Goal: Complete application form

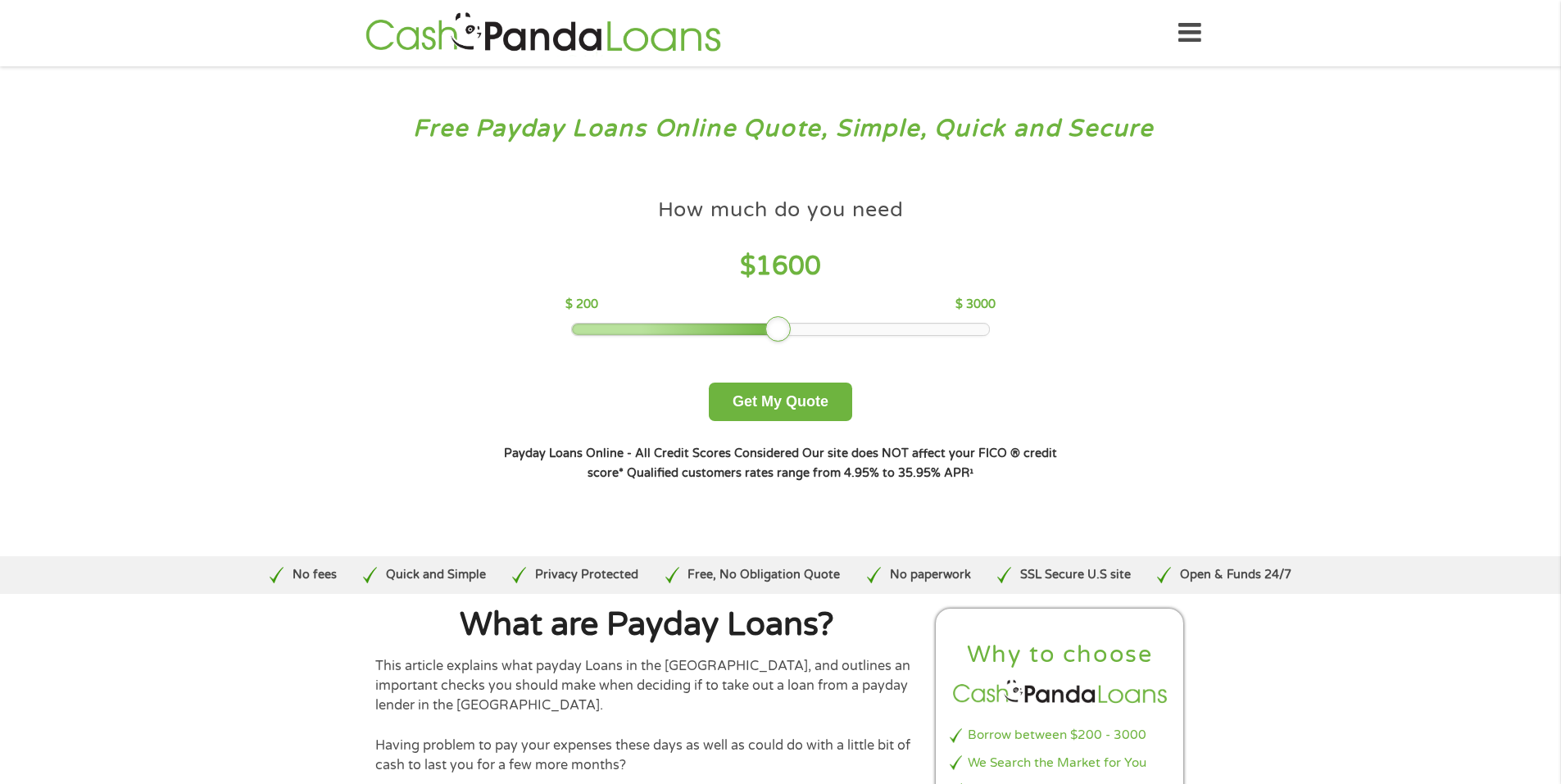
drag, startPoint x: 680, startPoint y: 326, endPoint x: 771, endPoint y: 329, distance: 91.0
click at [771, 329] on div at bounding box center [778, 328] width 26 height 26
click at [779, 391] on button "Get My Quote" at bounding box center [780, 401] width 143 height 38
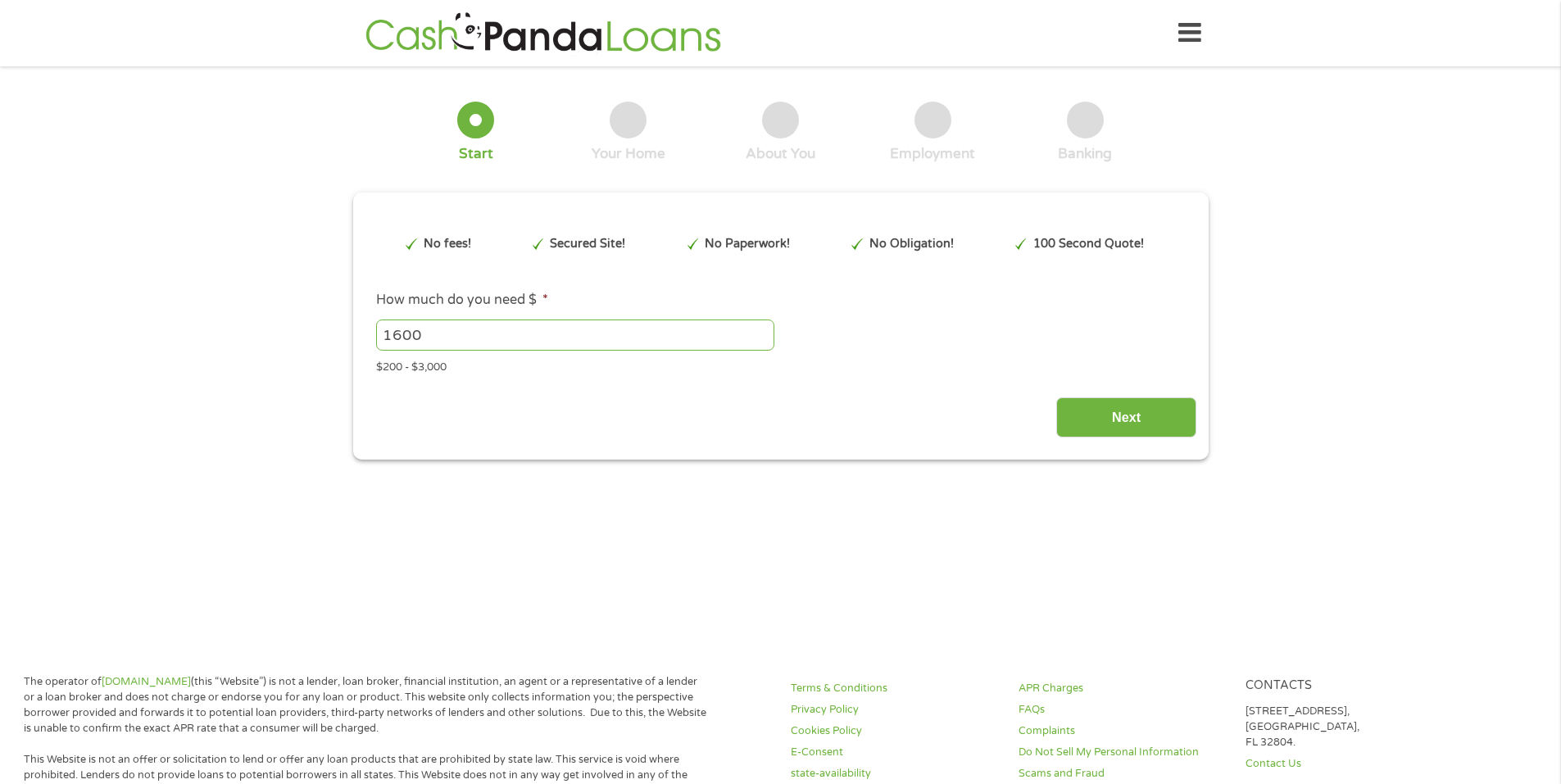
type input "EAIaIQobChMI_JO77b-DjwMVCkNHAR0nKxQMEAAYAiAAEgJwM_D_BwE"
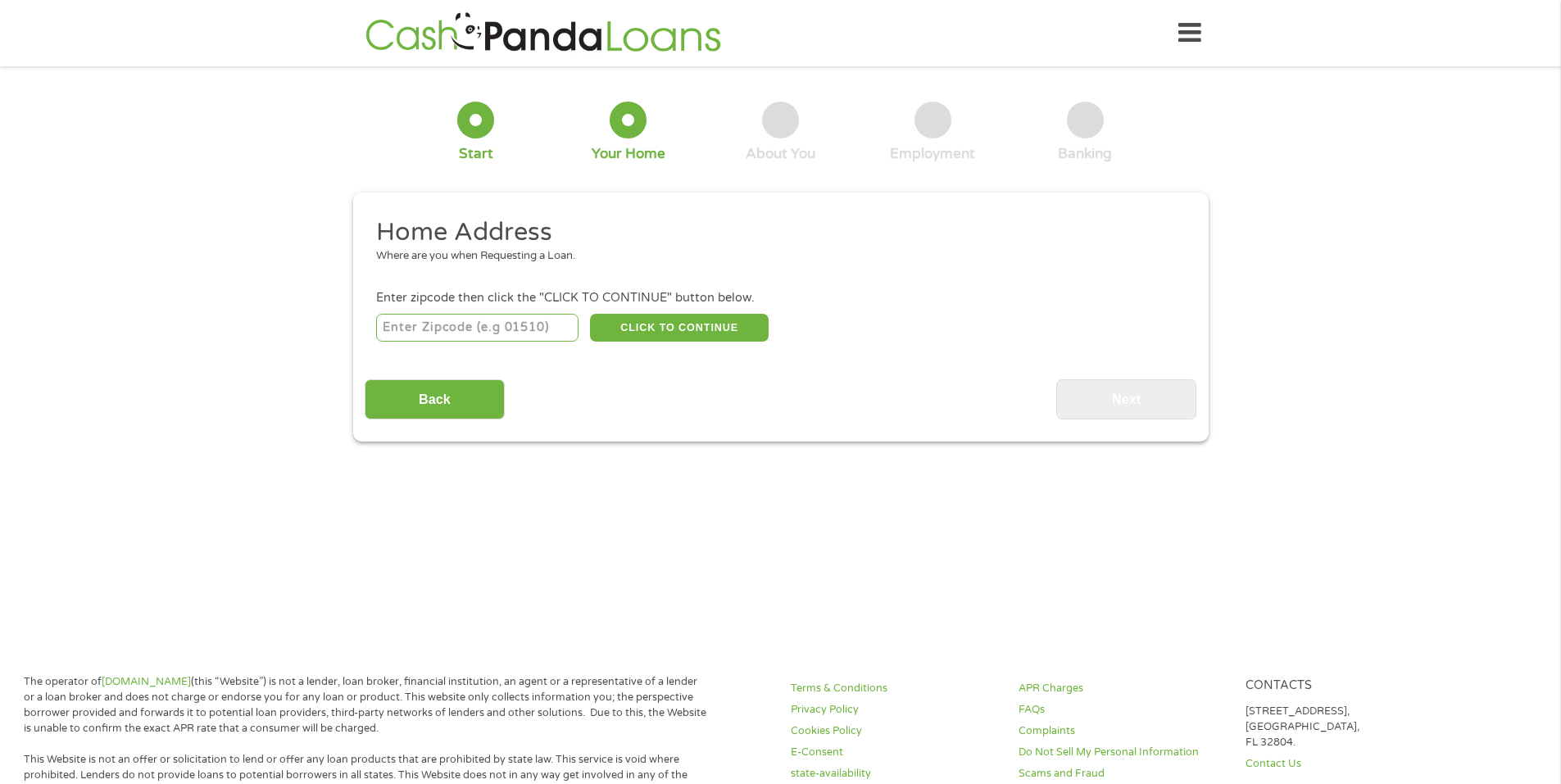
click at [488, 322] on input "number" at bounding box center [477, 327] width 202 height 28
type input "34683"
click at [630, 330] on button "CLICK TO CONTINUE" at bounding box center [679, 327] width 179 height 28
type input "34683"
type input "Palm Harbor"
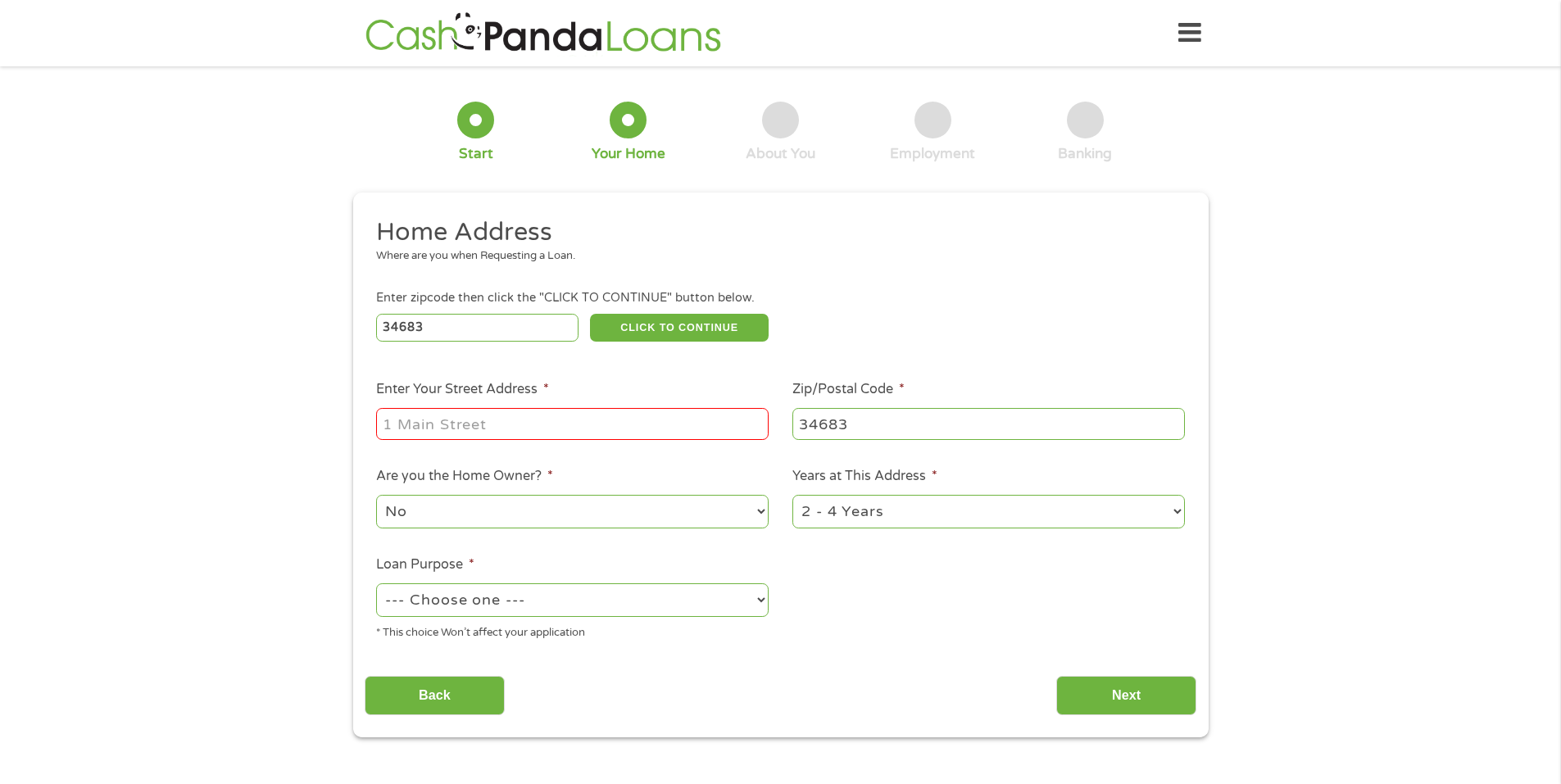
click at [487, 424] on input "Enter Your Street Address *" at bounding box center [572, 423] width 392 height 31
type input "328 IDA ST."
click at [763, 602] on select "--- Choose one --- Pay Bills Debt Consolidation Home Improvement Major Purchase…" at bounding box center [572, 601] width 392 height 34
select select "medicalexpenses"
click at [376, 584] on select "--- Choose one --- Pay Bills Debt Consolidation Home Improvement Major Purchase…" at bounding box center [572, 601] width 392 height 34
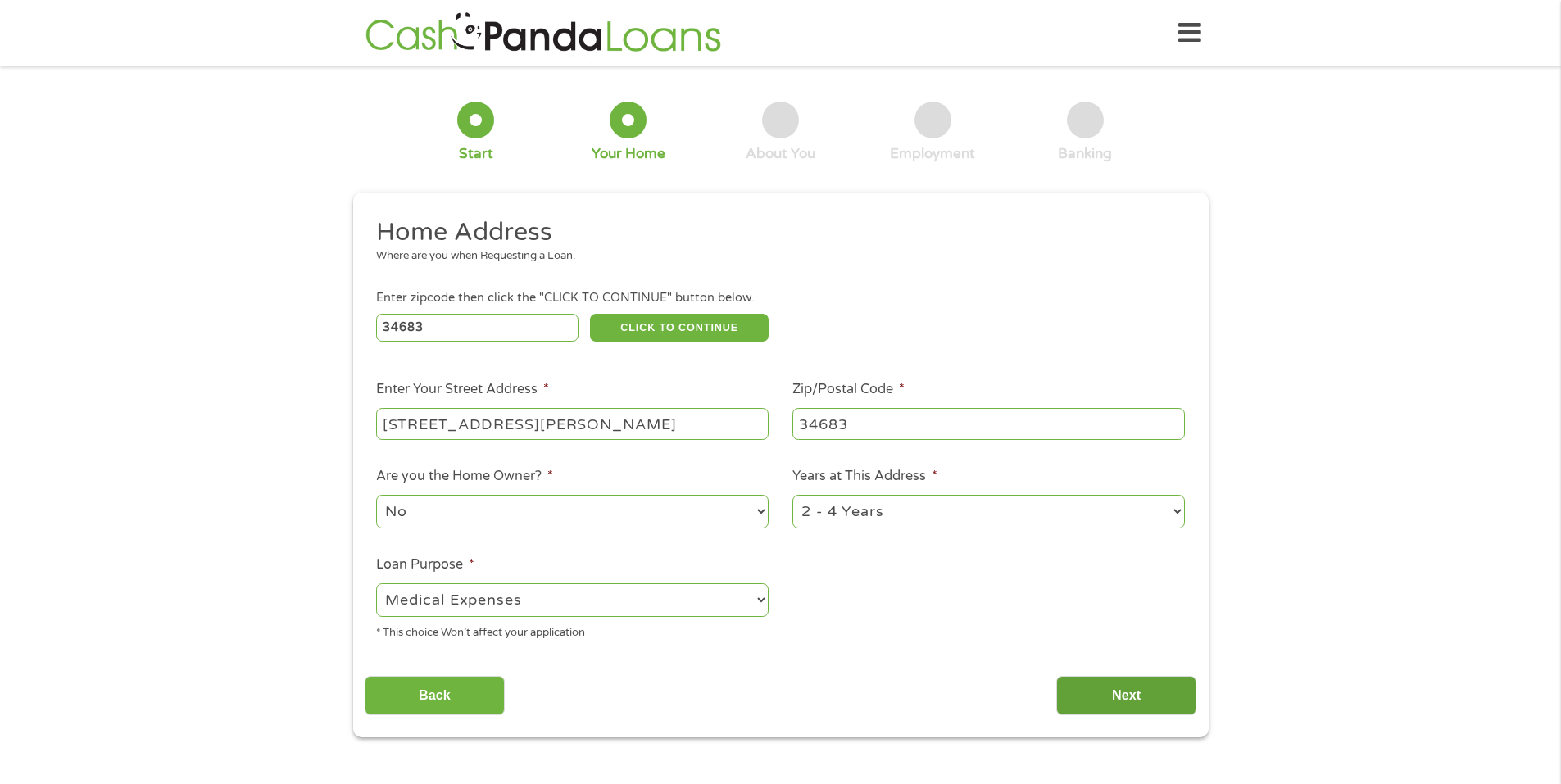
click at [1120, 693] on input "Next" at bounding box center [1126, 696] width 140 height 40
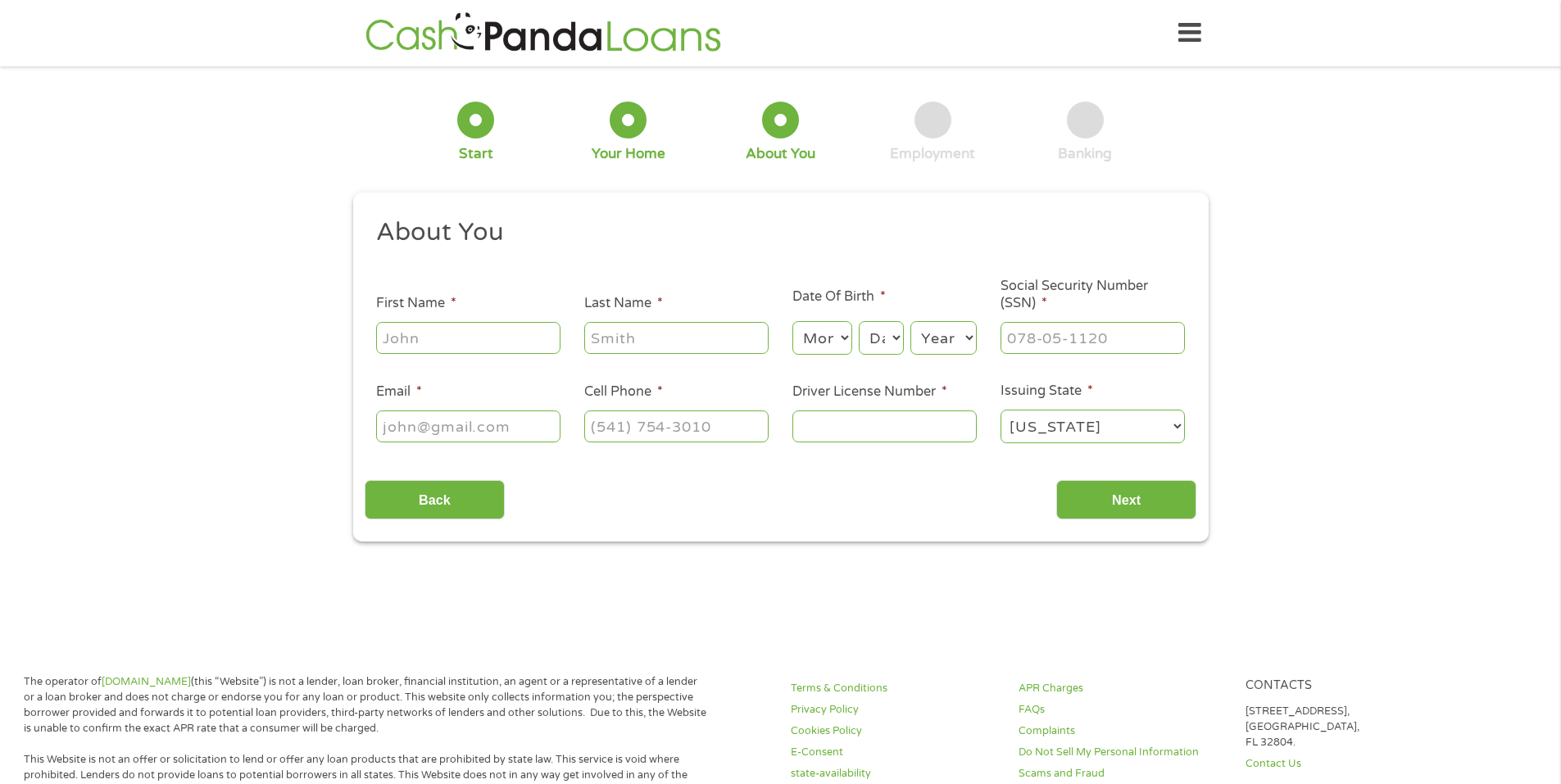
click at [510, 339] on input "First Name *" at bounding box center [468, 337] width 184 height 31
type input "CHRISTIAN"
type input "JONES"
type input "ctroyjones@yahoo.com"
type input "(727) 452-7891"
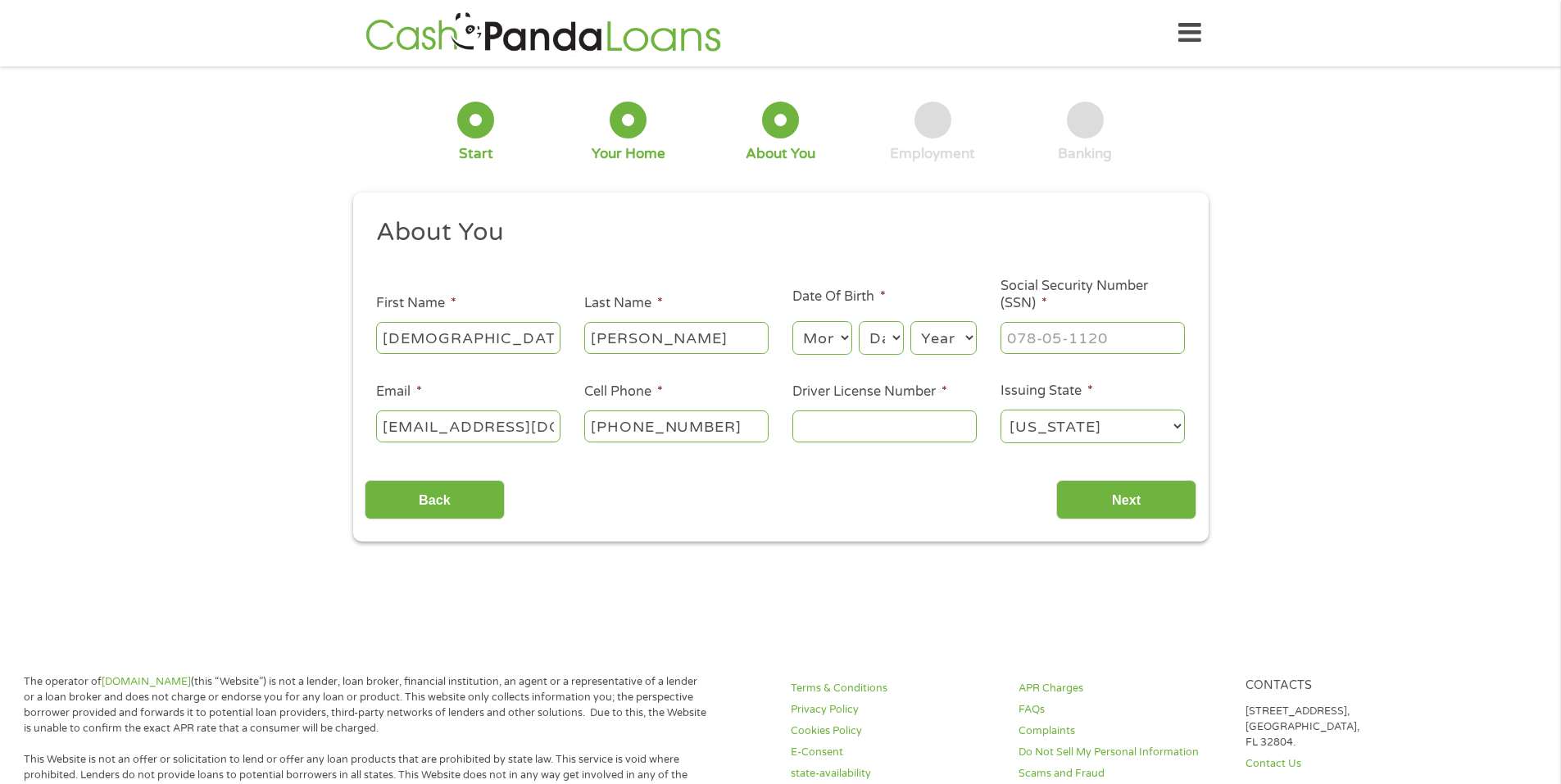
click at [836, 343] on select "Month 1 2 3 4 5 6 7 8 9 10 11 12" at bounding box center [821, 338] width 60 height 34
select select "12"
click at [792, 321] on select "Month 1 2 3 4 5 6 7 8 9 10 11 12" at bounding box center [821, 338] width 60 height 34
click at [895, 340] on select "Day 1 2 3 4 5 6 7 8 9 10 11 12 13 14 15 16 17 18 19 20 21 22 23 24 25 26 27 28 …" at bounding box center [881, 338] width 44 height 34
select select "31"
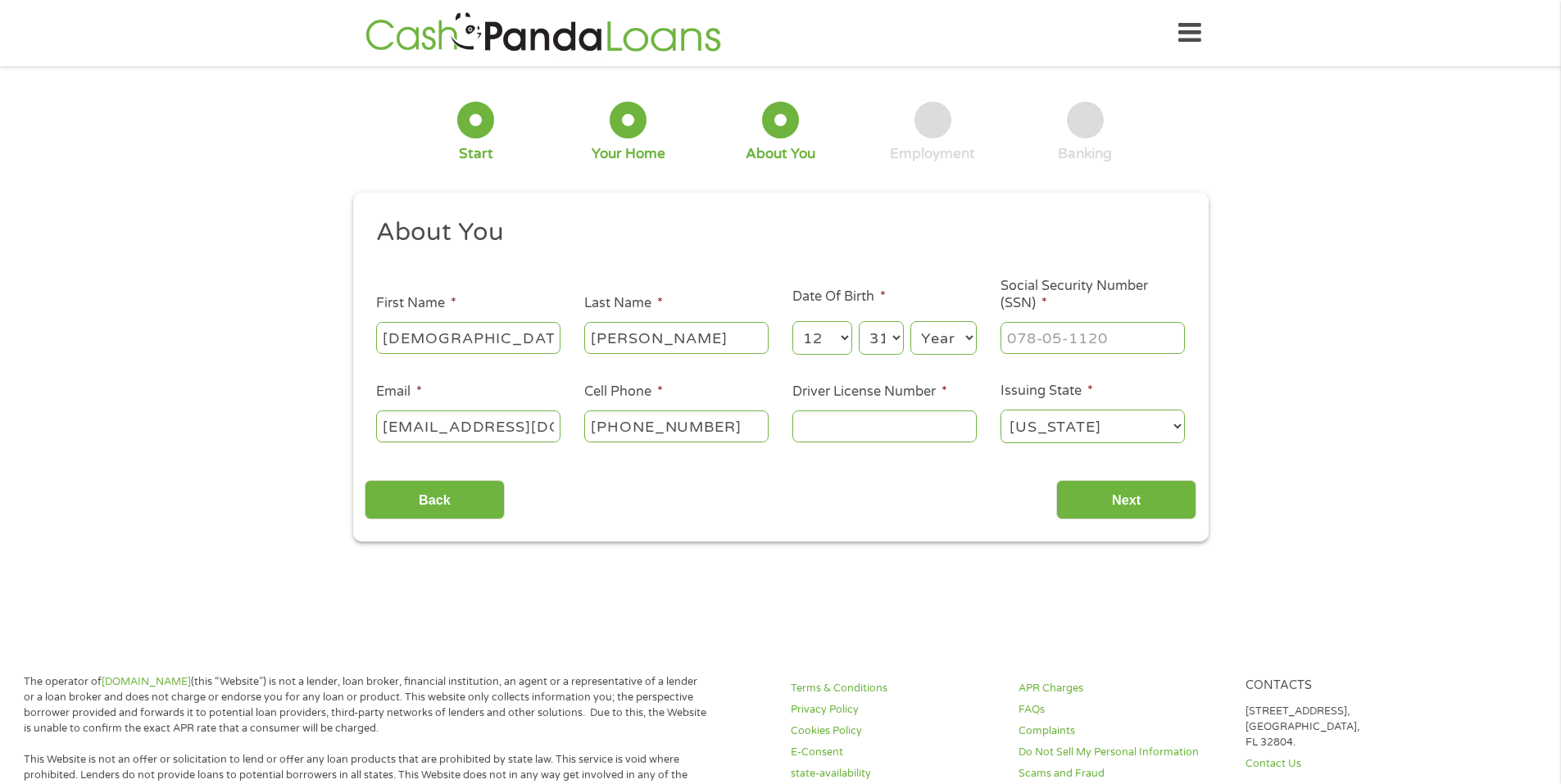
click at [859, 321] on select "Day 1 2 3 4 5 6 7 8 9 10 11 12 13 14 15 16 17 18 19 20 21 22 23 24 25 26 27 28 …" at bounding box center [881, 338] width 44 height 34
click at [943, 339] on select "Year 2007 2006 2005 2004 2003 2002 2001 2000 1999 1998 1997 1996 1995 1994 1993…" at bounding box center [943, 338] width 67 height 34
select select "1971"
click at [910, 321] on select "Year 2007 2006 2005 2004 2003 2002 2001 2000 1999 1998 1997 1996 1995 1994 1993…" at bounding box center [943, 338] width 67 height 34
click at [834, 431] on input "Driver License Number *" at bounding box center [884, 425] width 184 height 31
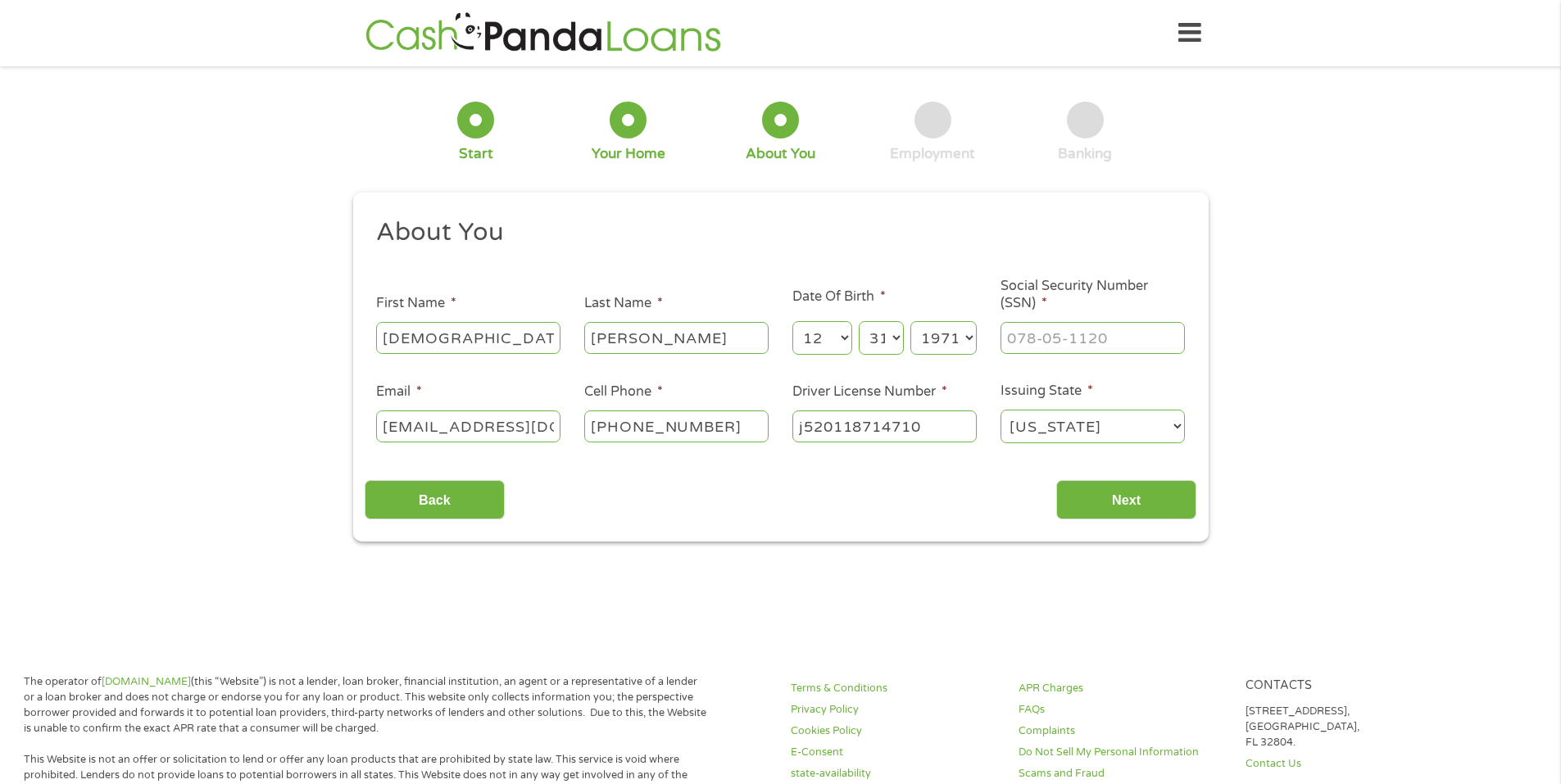
type input "j520118714710"
click at [1023, 327] on input "___-__-____" at bounding box center [1092, 337] width 184 height 31
type input "591-42-3820"
click at [1152, 503] on input "Next" at bounding box center [1126, 500] width 140 height 40
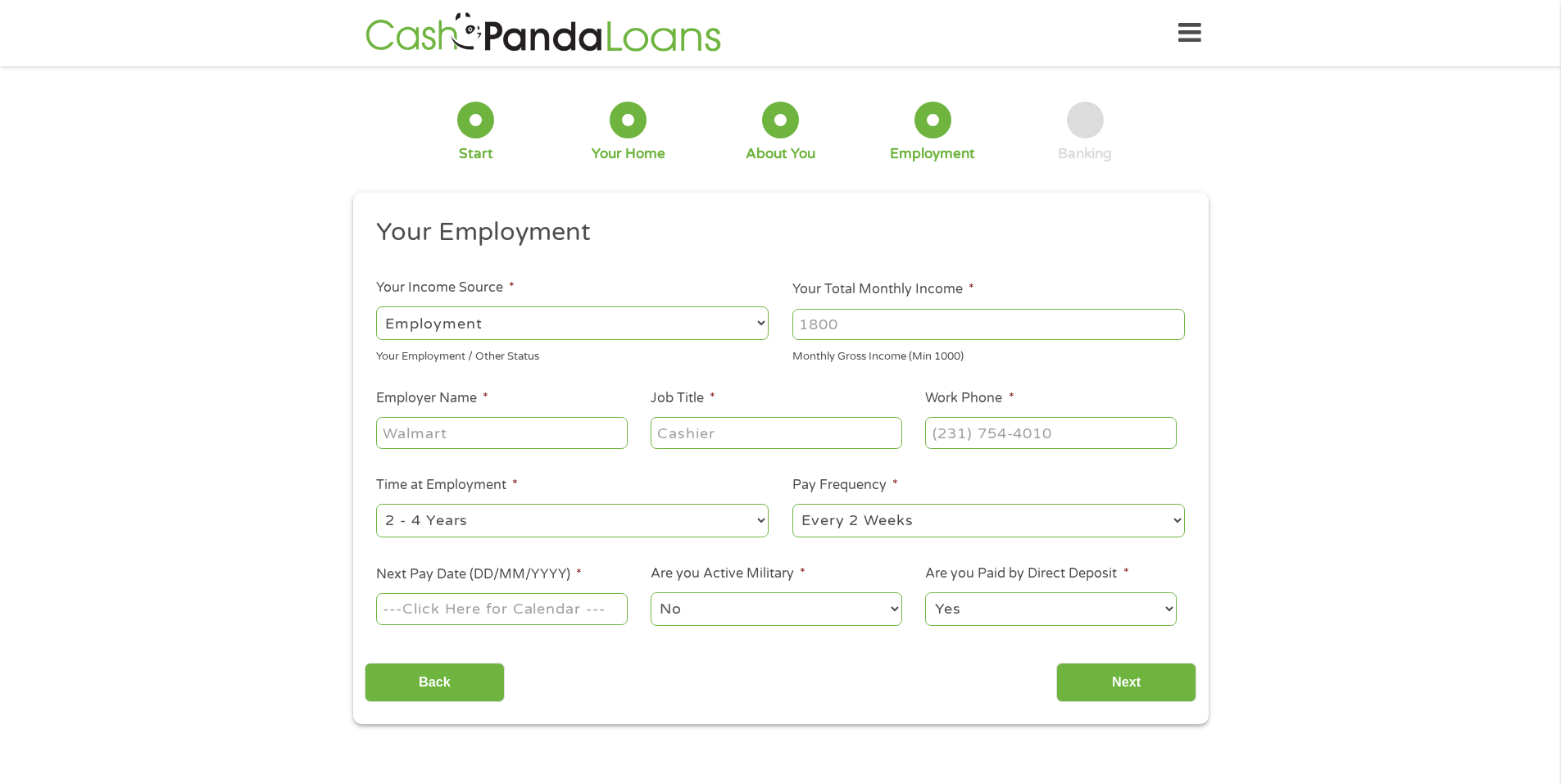
click at [836, 325] on input "Your Total Monthly Income *" at bounding box center [988, 324] width 392 height 31
type input "5690"
click at [452, 315] on select "--- Choose one --- Employment Self Employed Benefits" at bounding box center [572, 323] width 392 height 34
click at [376, 306] on select "--- Choose one --- Employment Self Employed Benefits" at bounding box center [572, 323] width 392 height 34
click at [429, 432] on input "Employer Name *" at bounding box center [502, 432] width 251 height 31
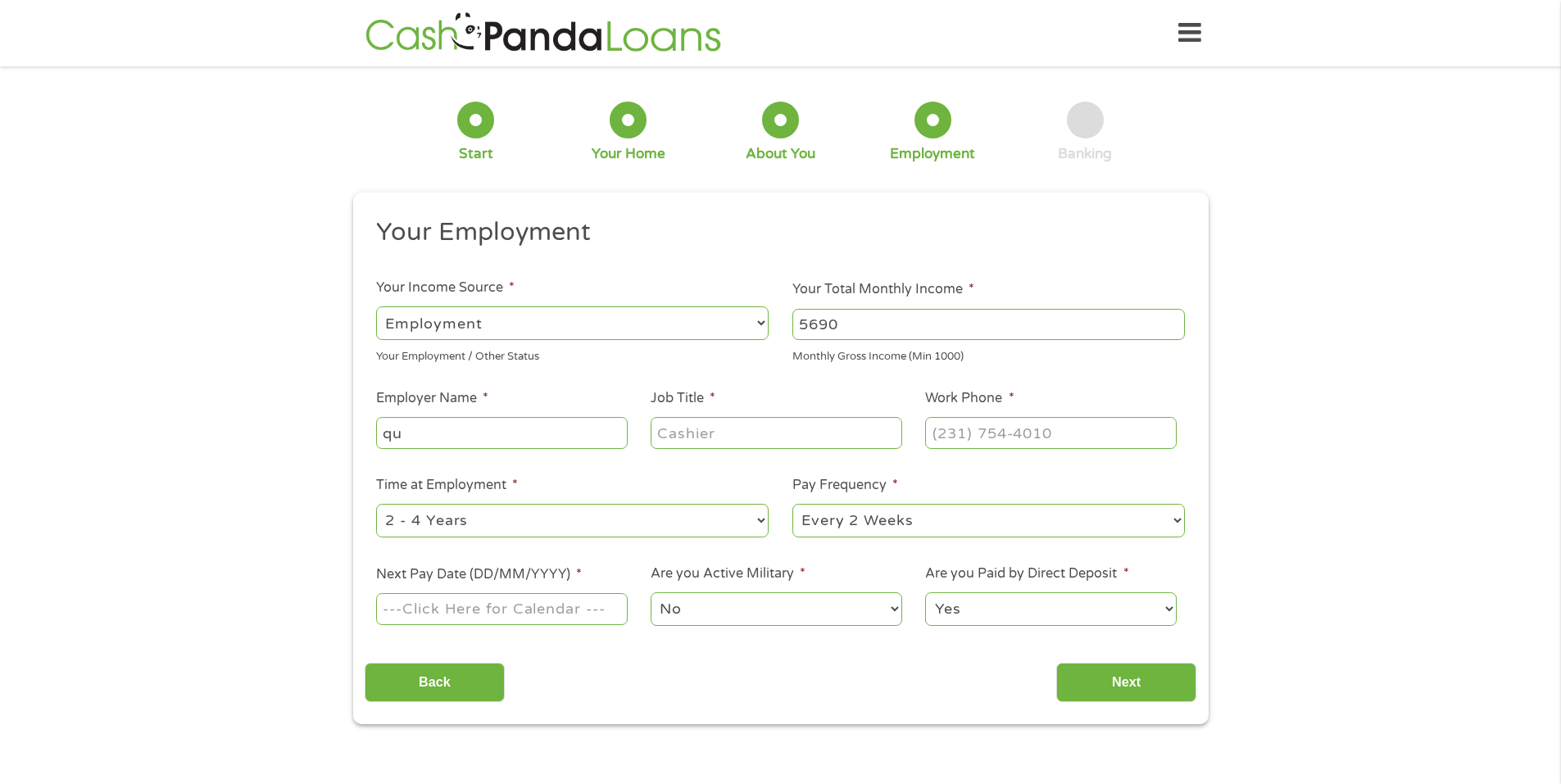
type input "q"
type input "QUALITY BOATS"
click at [667, 440] on input "Job Title *" at bounding box center [776, 432] width 251 height 31
type input "SERVICE ADVISOR"
click at [937, 434] on input "(___) ___-____" at bounding box center [1050, 432] width 251 height 31
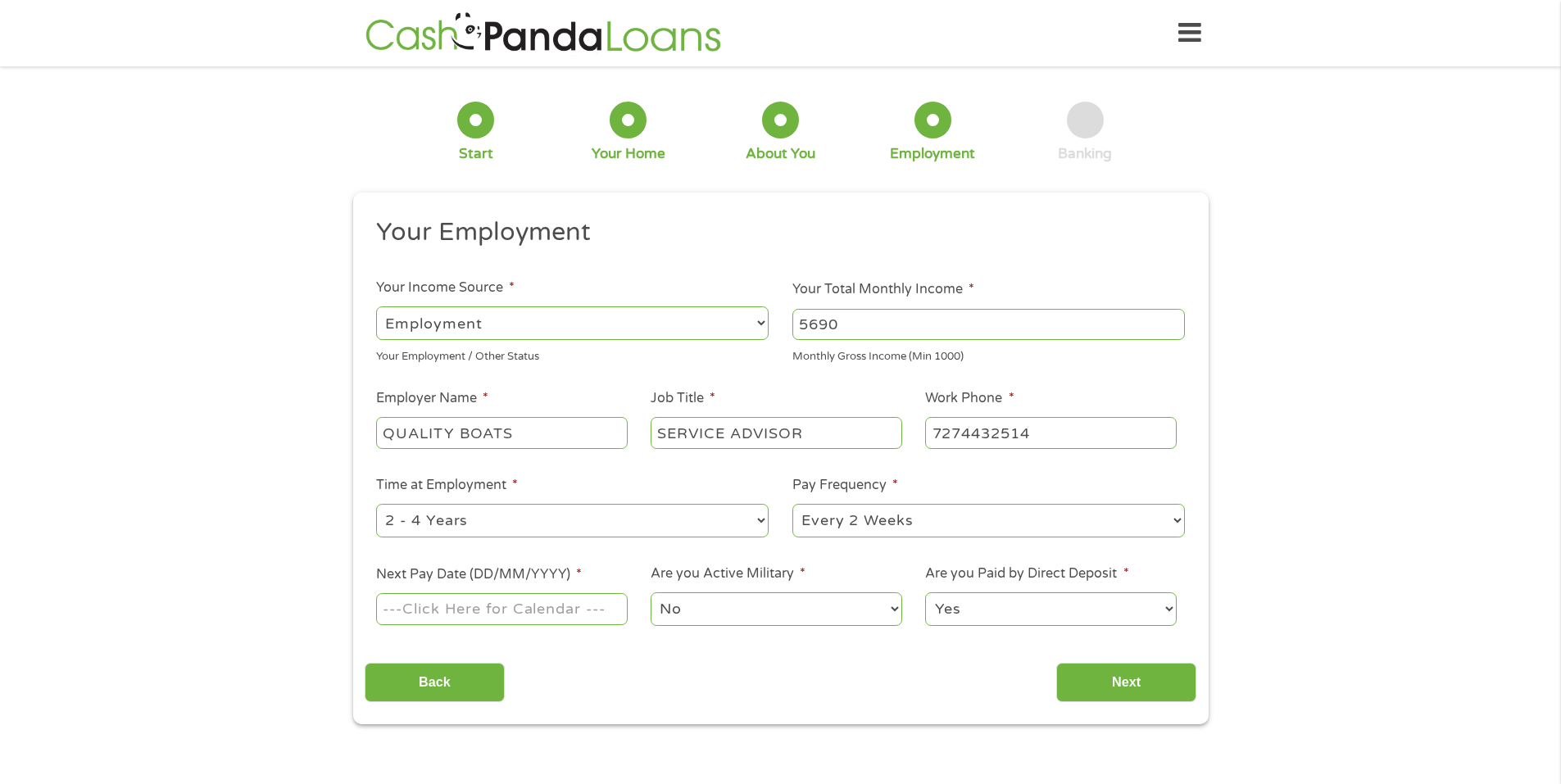
type input "(727) 443-2514"
click at [510, 609] on input "Next Pay Date (DD/MM/YYYY) *" at bounding box center [502, 609] width 251 height 31
type input "22/08/2025"
click at [1095, 679] on input "Next" at bounding box center [1126, 683] width 140 height 40
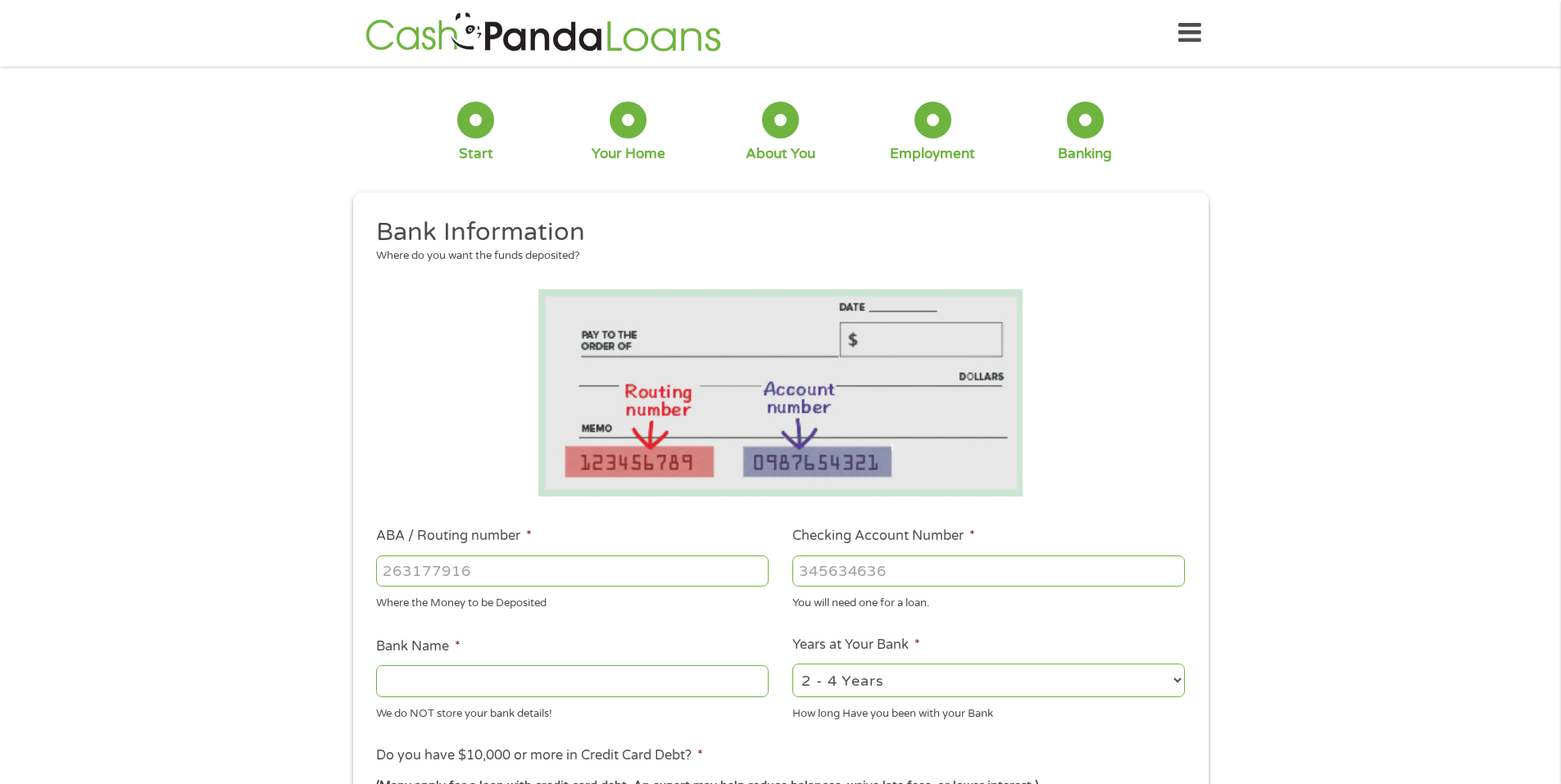
click at [462, 568] on input "ABA / Routing number *" at bounding box center [572, 570] width 392 height 31
type input "063103915"
type input "FIFTH THIRD BANK"
type input "063103915"
click at [821, 573] on input "Checking Account Number *" at bounding box center [988, 570] width 392 height 31
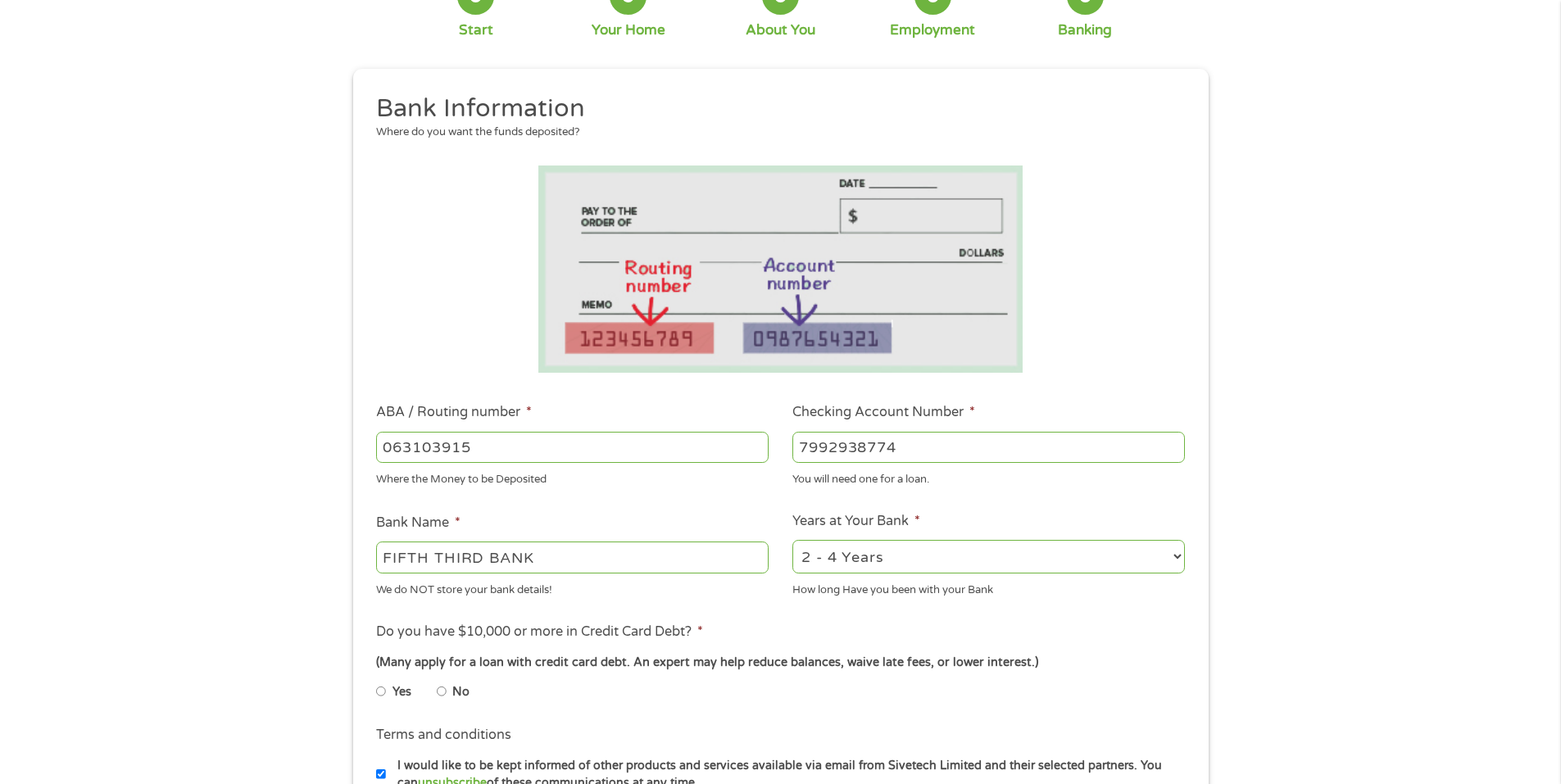
scroll to position [164, 0]
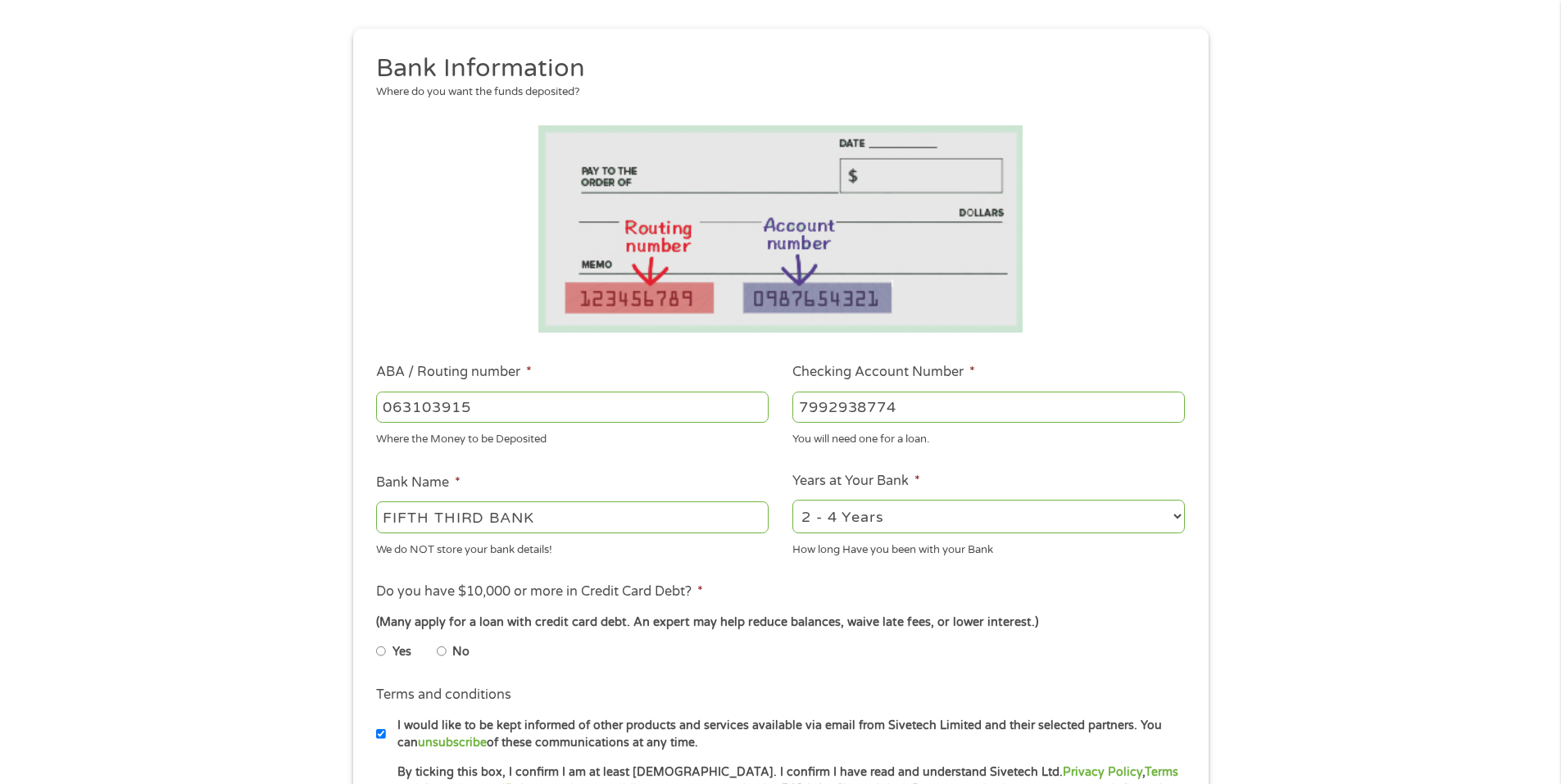
type input "7992938774"
click at [1178, 518] on select "2 - 4 Years 6 - 12 Months 1 - 2 Years Over 4 Years" at bounding box center [988, 517] width 392 height 34
select select "12months"
click at [792, 500] on select "2 - 4 Years 6 - 12 Months 1 - 2 Years Over 4 Years" at bounding box center [988, 517] width 392 height 34
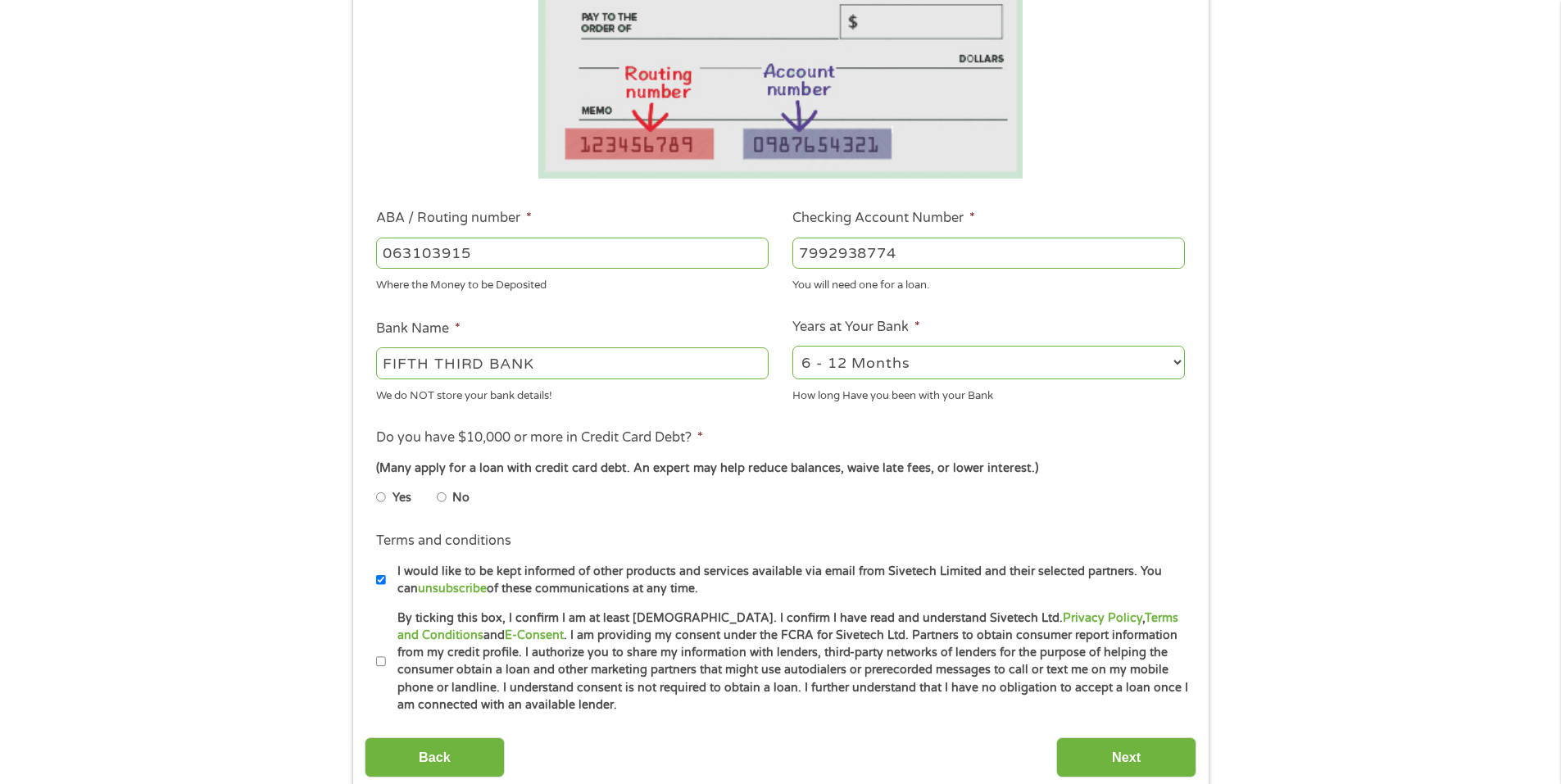
scroll to position [327, 0]
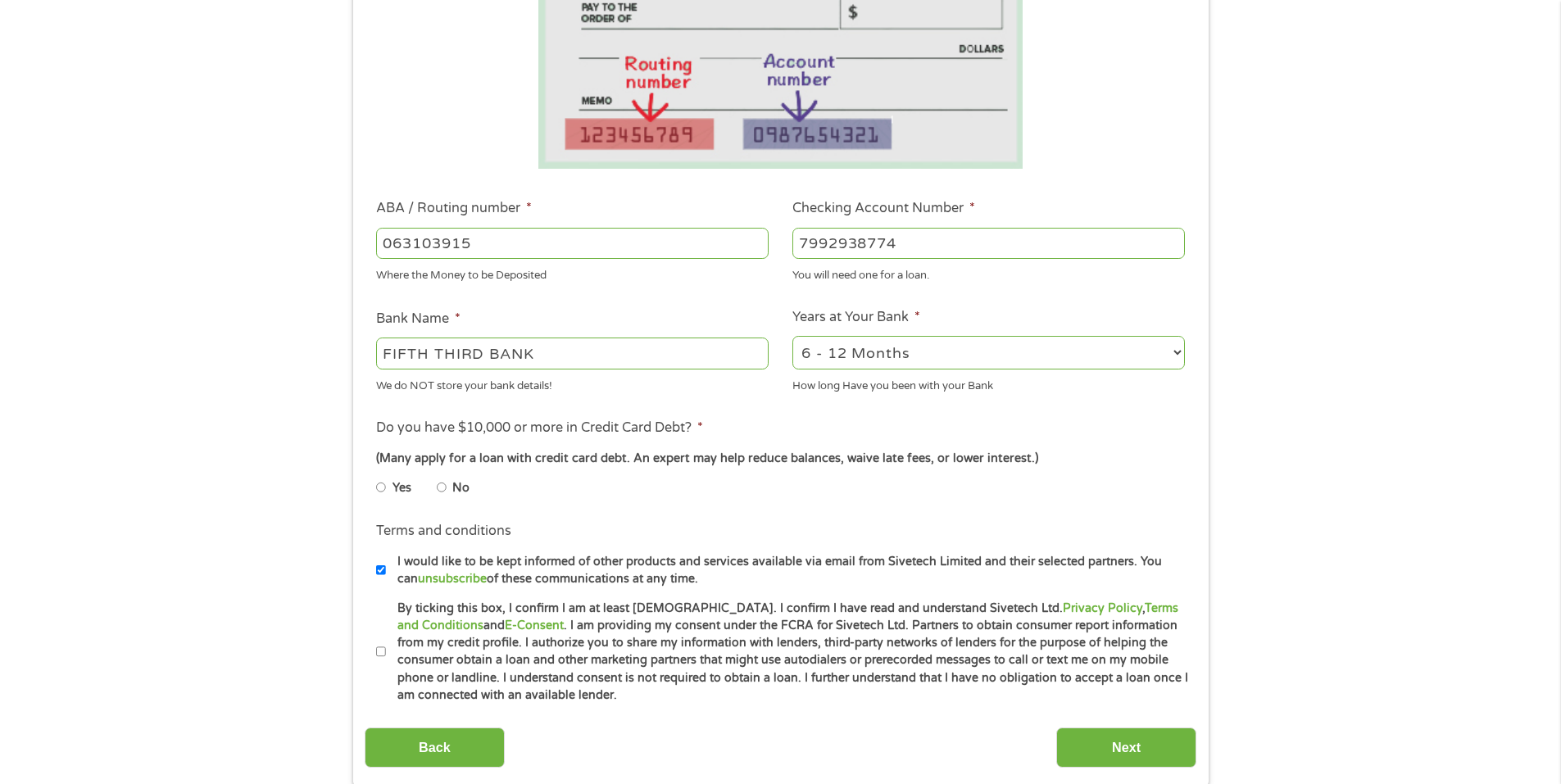
click at [441, 490] on input "No" at bounding box center [441, 487] width 10 height 26
radio input "true"
click at [1089, 759] on input "Next" at bounding box center [1126, 748] width 140 height 40
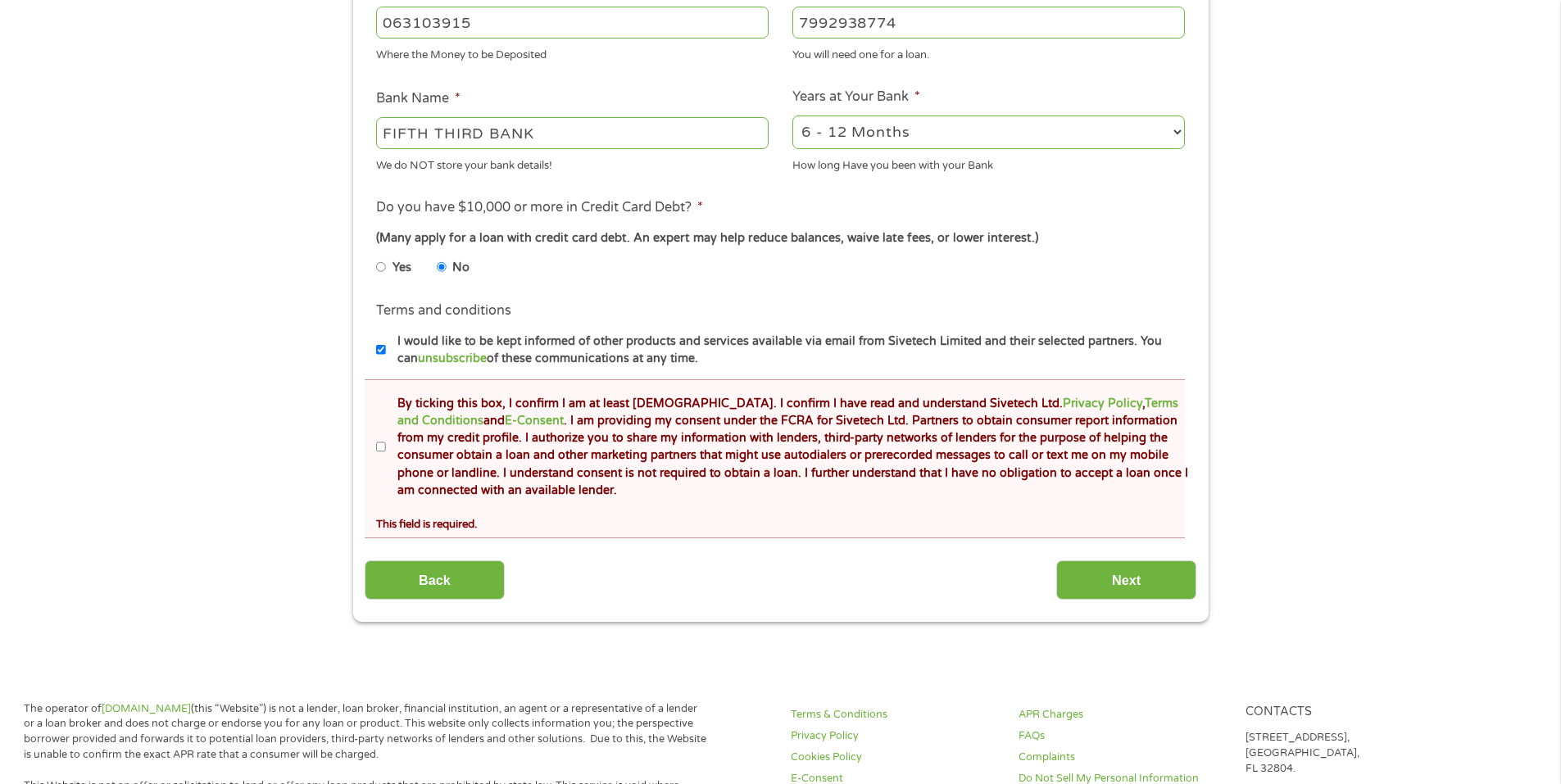
scroll to position [656, 0]
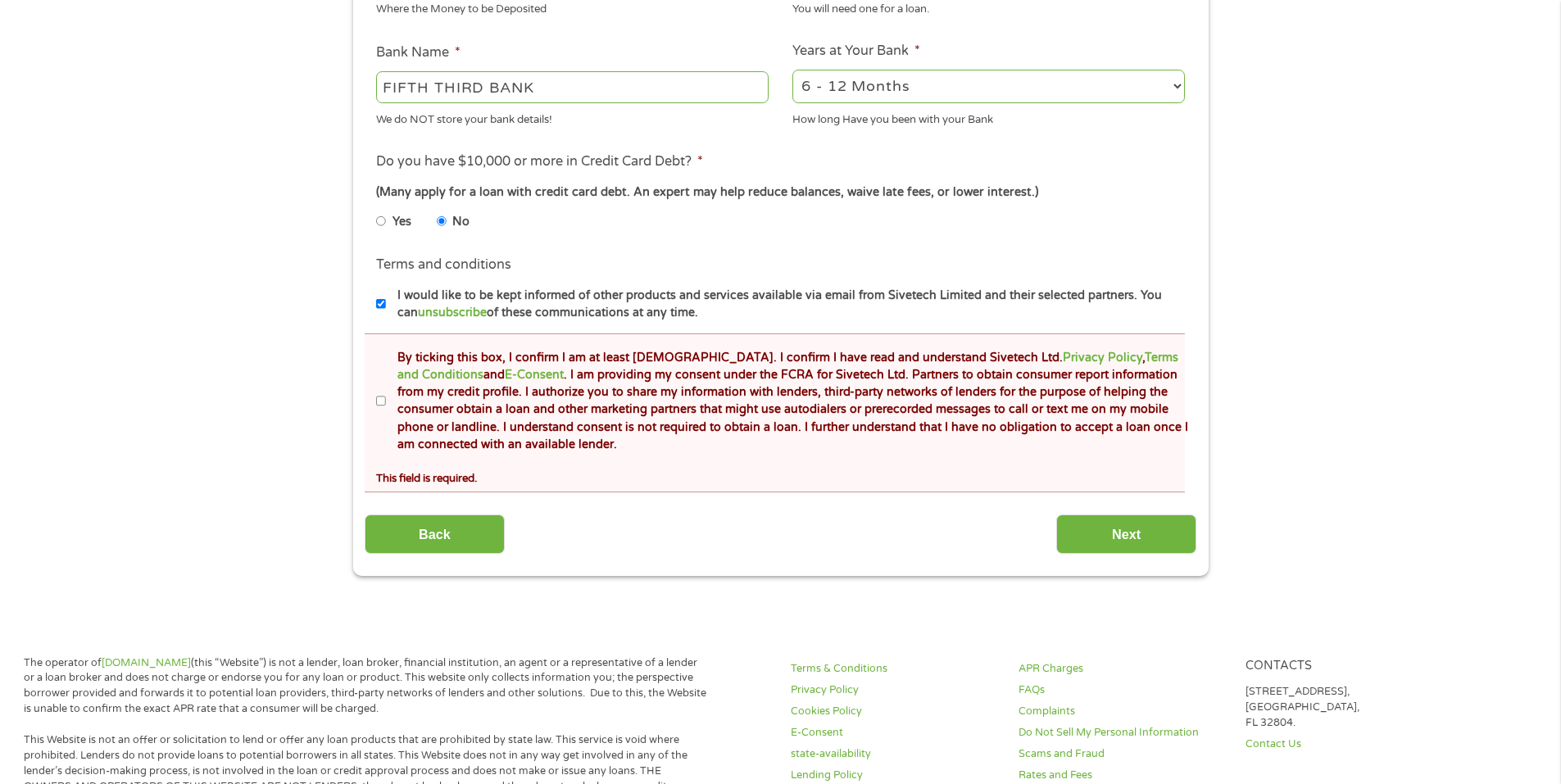
click at [384, 403] on input "By ticking this box, I confirm I am at least 18 years old. I confirm I have rea…" at bounding box center [381, 400] width 10 height 26
checkbox input "true"
click at [1072, 528] on input "Next" at bounding box center [1126, 534] width 140 height 40
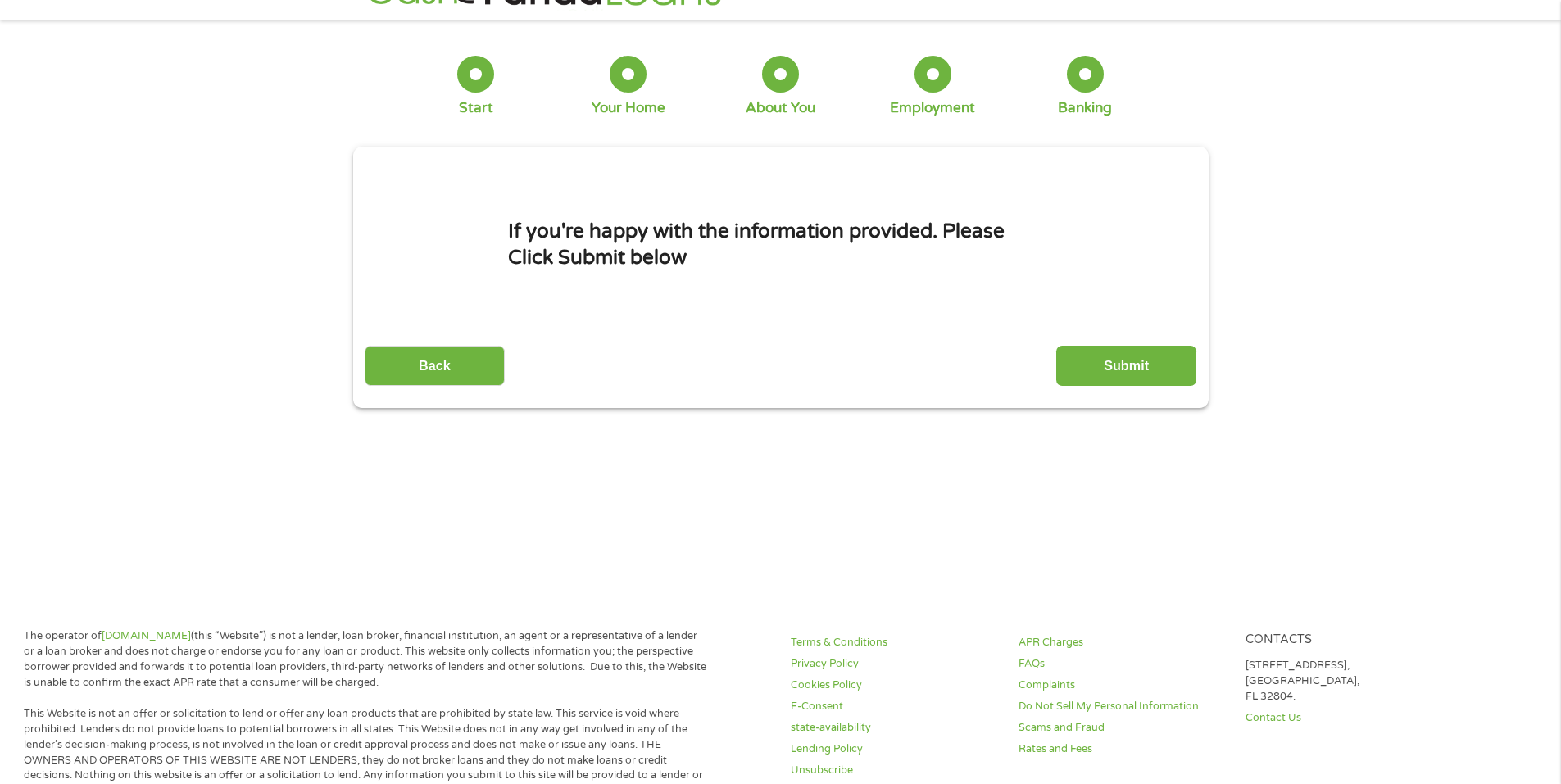
scroll to position [0, 0]
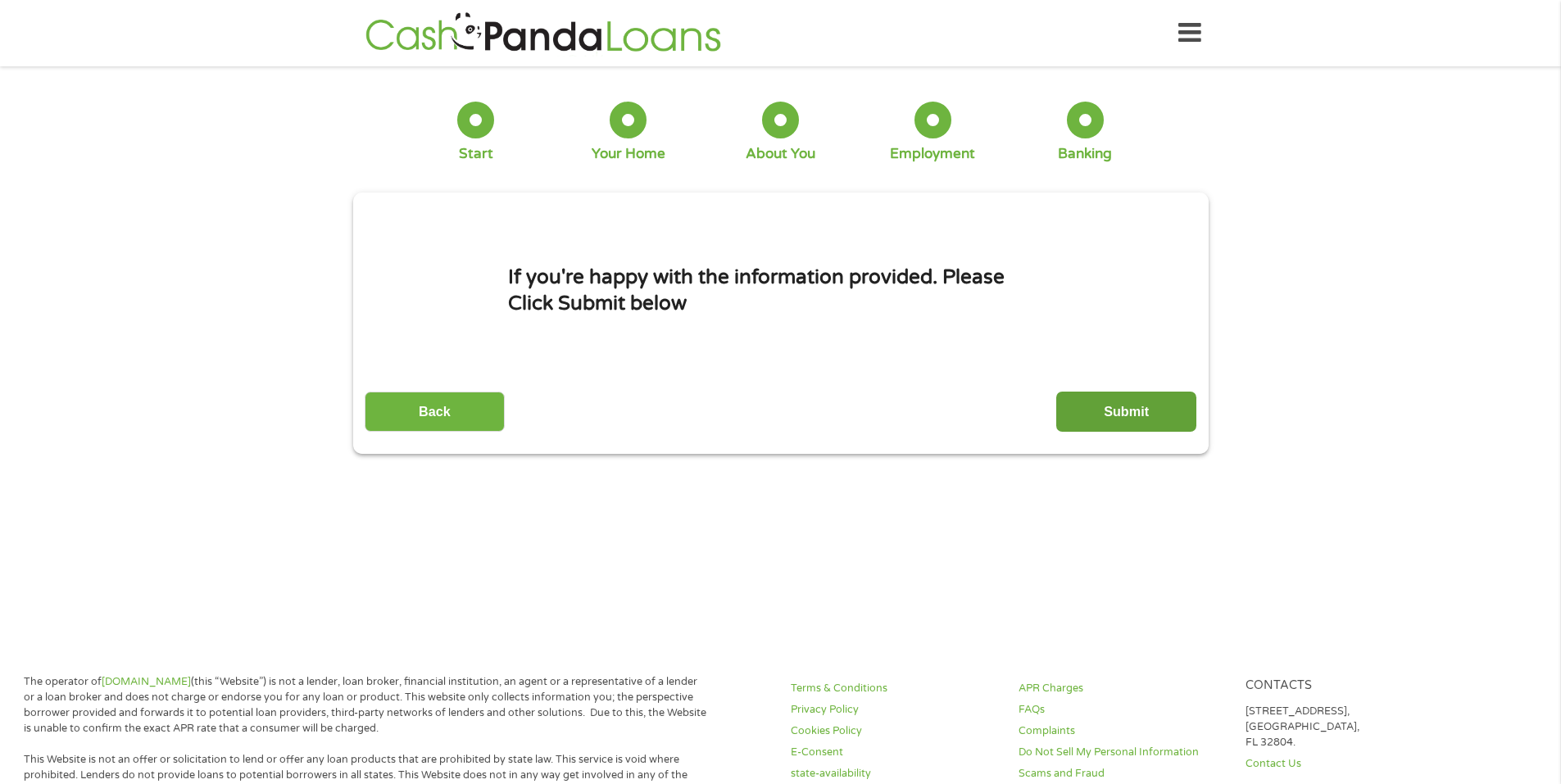
click at [1107, 400] on input "Submit" at bounding box center [1126, 411] width 140 height 40
